Goal: Information Seeking & Learning: Understand process/instructions

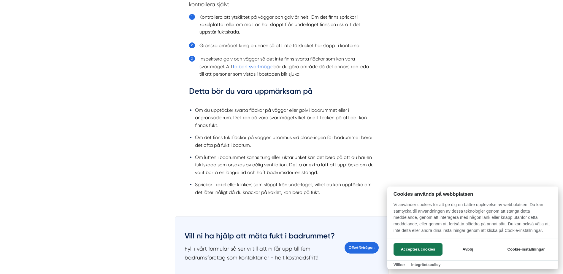
scroll to position [653, 0]
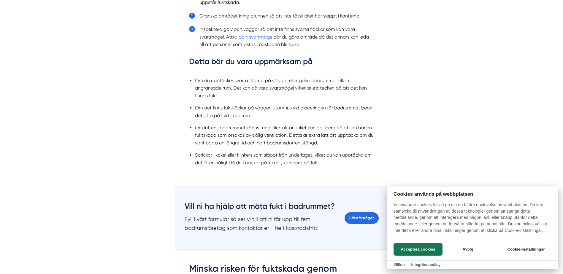
drag, startPoint x: 224, startPoint y: 169, endPoint x: 260, endPoint y: 164, distance: 35.8
click at [260, 163] on div at bounding box center [281, 137] width 563 height 274
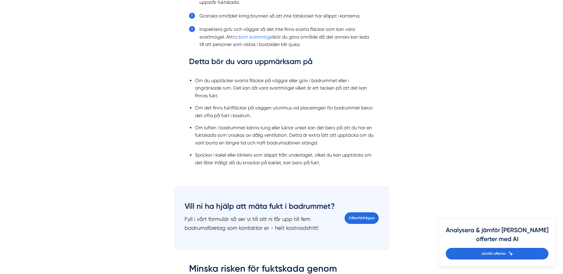
click at [232, 169] on ul "Om du upptäcker svarta fläckar på väggar eller golv i badrummet eller i angräns…" at bounding box center [281, 123] width 185 height 101
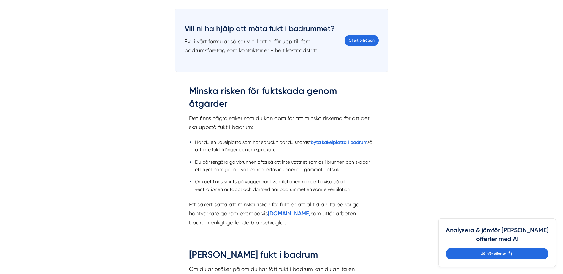
scroll to position [831, 0]
click at [355, 143] on strong "byta kakelplatta i badrum" at bounding box center [339, 142] width 57 height 6
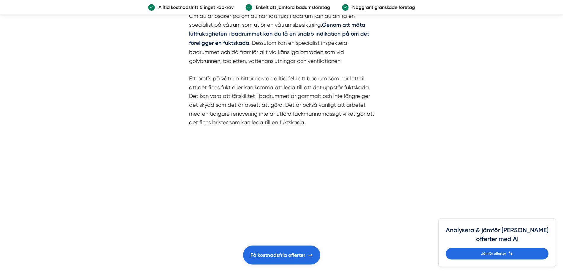
scroll to position [1098, 0]
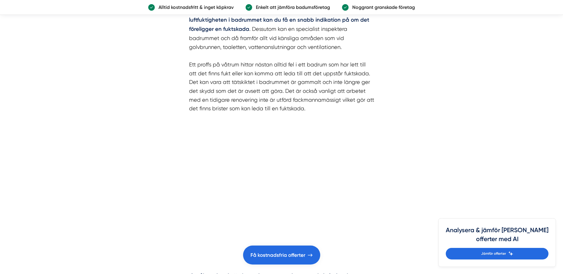
drag, startPoint x: 219, startPoint y: 129, endPoint x: 104, endPoint y: 162, distance: 118.9
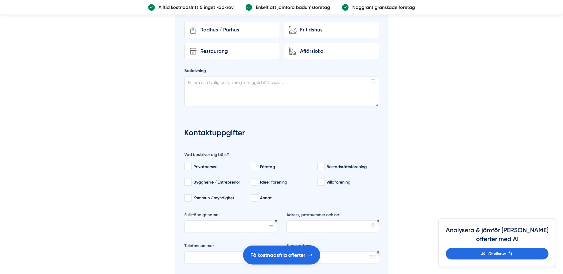
scroll to position [1869, 0]
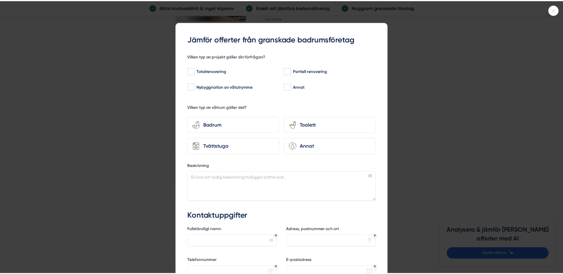
scroll to position [1543, 0]
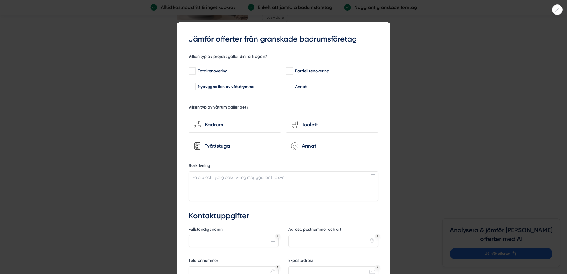
drag, startPoint x: 10, startPoint y: 159, endPoint x: 7, endPoint y: 163, distance: 4.0
click at [8, 163] on div at bounding box center [283, 137] width 567 height 274
